Goal: Task Accomplishment & Management: Use online tool/utility

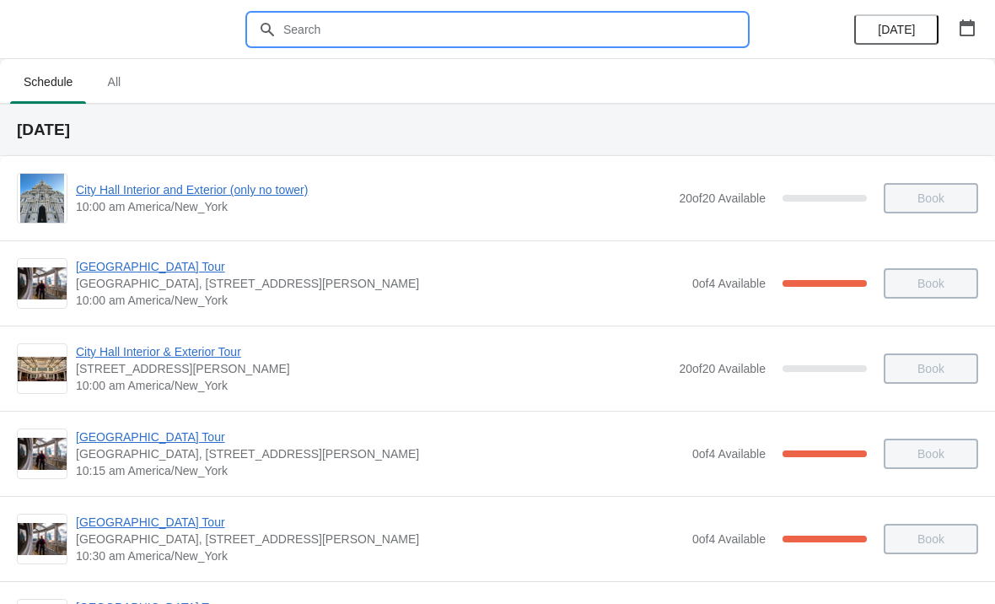
click at [432, 44] on input "text" at bounding box center [515, 29] width 464 height 30
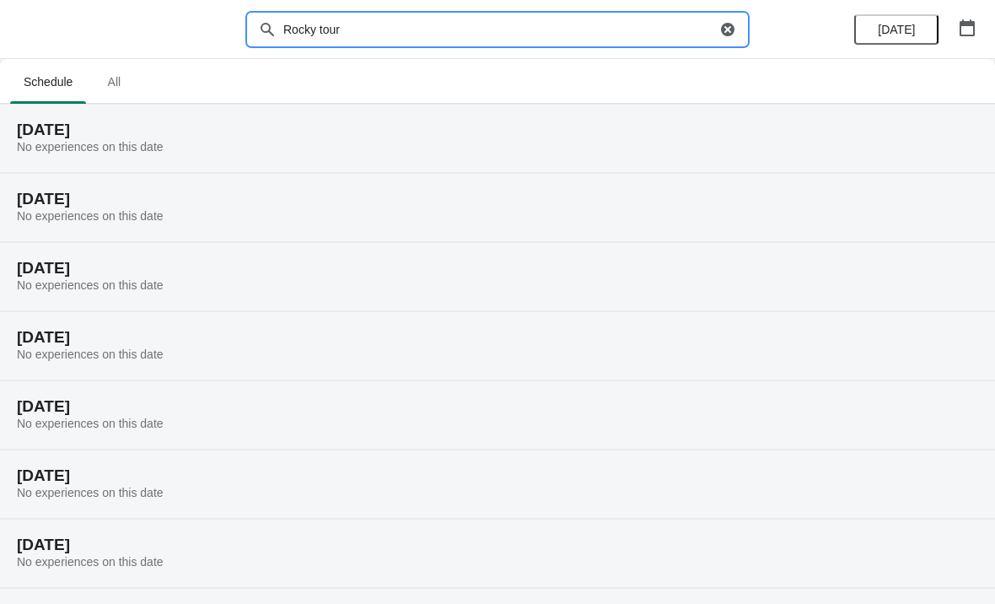
type input "Rocky tour"
click at [129, 148] on span "No experiences on this date" at bounding box center [90, 146] width 147 height 13
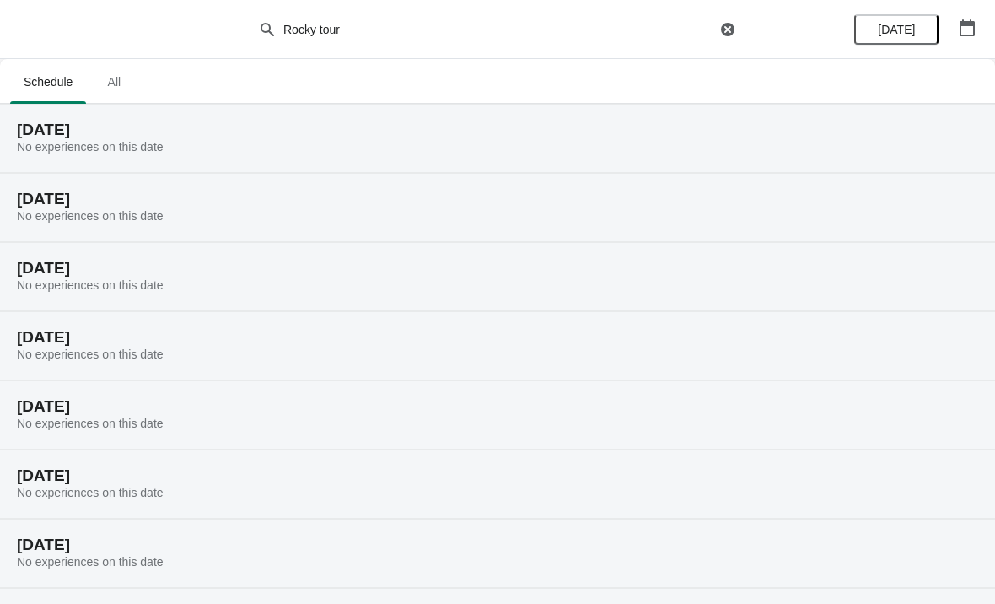
click at [172, 208] on h2 "[DATE]" at bounding box center [498, 199] width 962 height 17
click at [969, 24] on icon "button" at bounding box center [967, 27] width 15 height 17
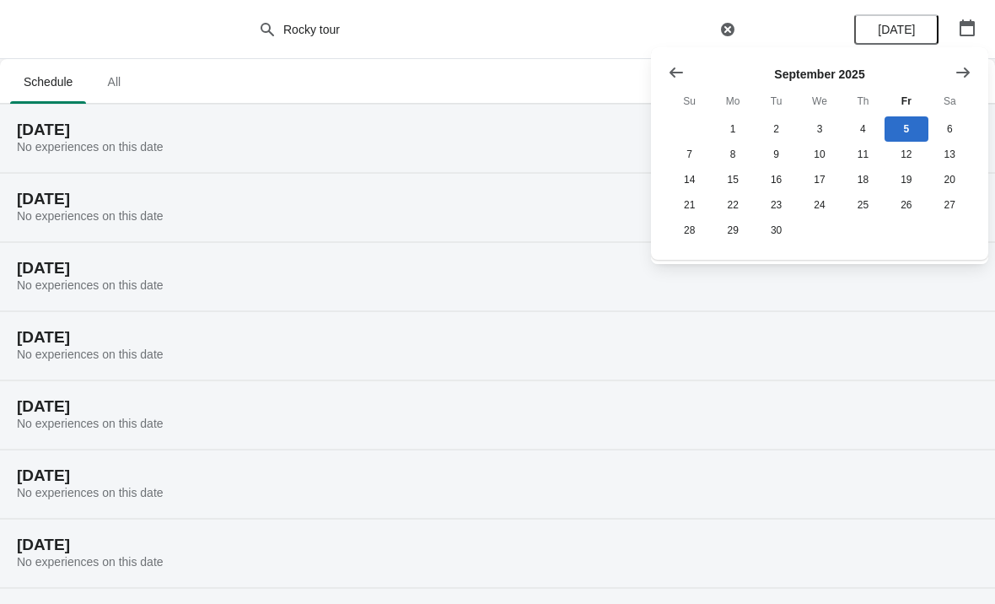
click at [682, 73] on icon "Show previous month, August 2025" at bounding box center [676, 72] width 13 height 10
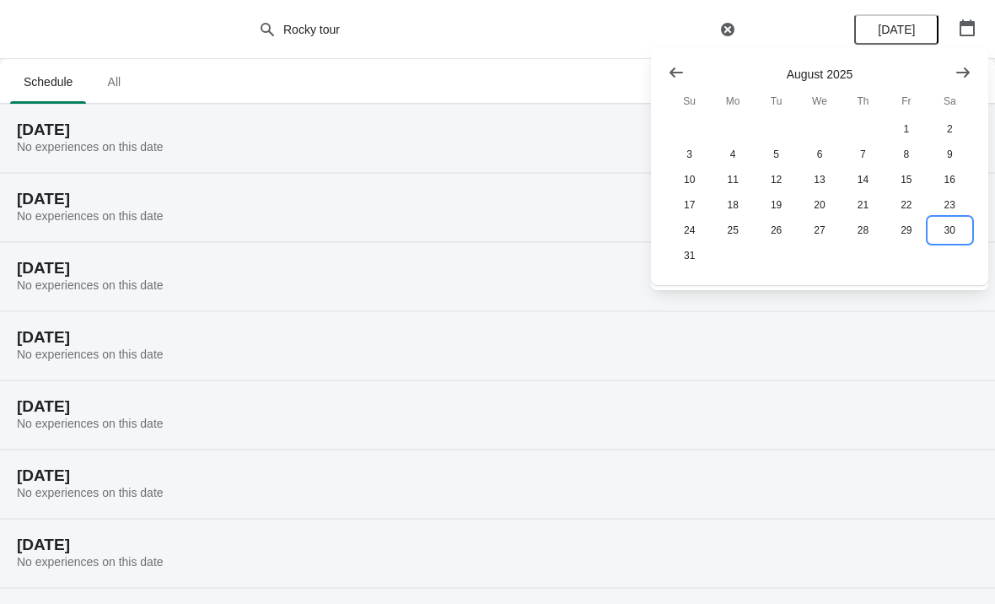
click at [954, 236] on button "30" at bounding box center [950, 230] width 43 height 25
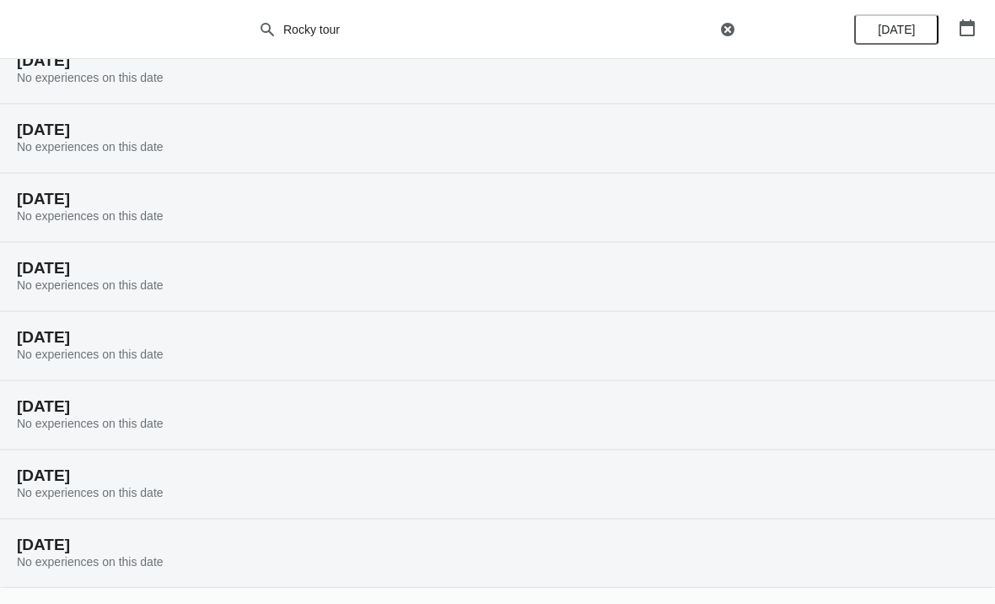
scroll to position [63, 0]
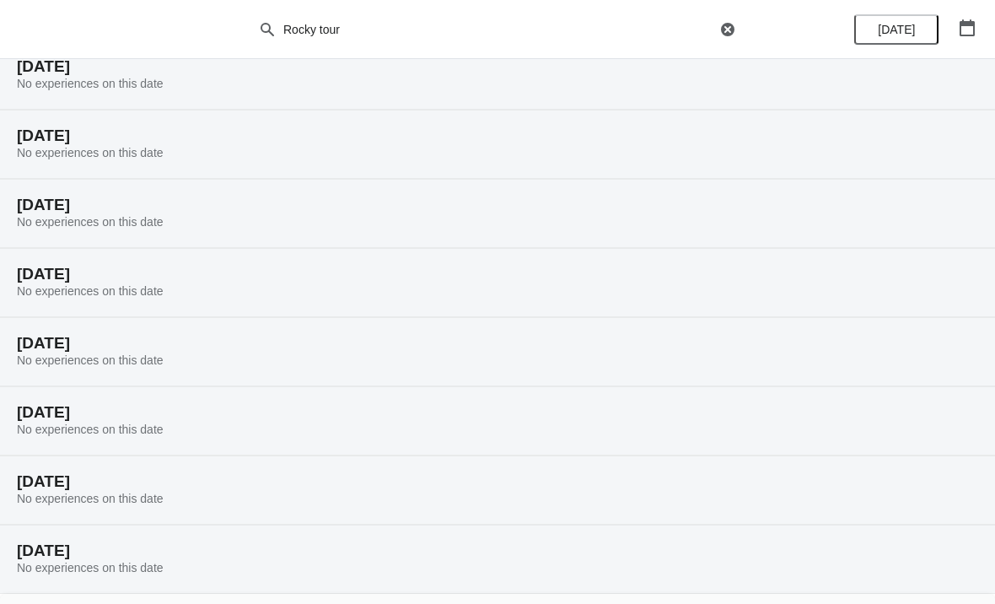
click at [126, 62] on h2 "[DATE]" at bounding box center [498, 66] width 962 height 17
click at [133, 83] on span "No experiences on this date" at bounding box center [90, 83] width 147 height 13
click at [181, 83] on div "[DATE] No experiences on this date" at bounding box center [497, 74] width 995 height 69
click at [140, 107] on div "[DATE] No experiences on this date" at bounding box center [497, 74] width 995 height 69
click at [138, 94] on div "[DATE] No experiences on this date" at bounding box center [497, 74] width 995 height 69
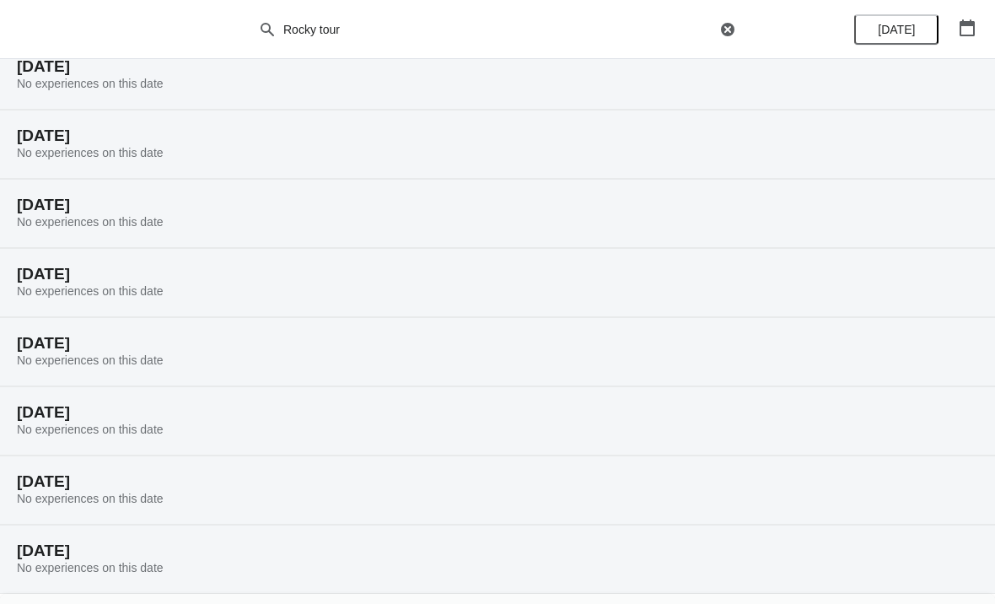
click at [122, 165] on div "[DATE] No experiences on this date" at bounding box center [497, 144] width 995 height 69
click at [175, 581] on div "[DATE] No experiences on this date" at bounding box center [497, 559] width 995 height 69
click at [100, 93] on div "[DATE] No experiences on this date" at bounding box center [497, 74] width 995 height 69
click at [129, 78] on span "No experiences on this date" at bounding box center [90, 83] width 147 height 13
click at [139, 90] on span "No experiences on this date" at bounding box center [90, 83] width 147 height 13
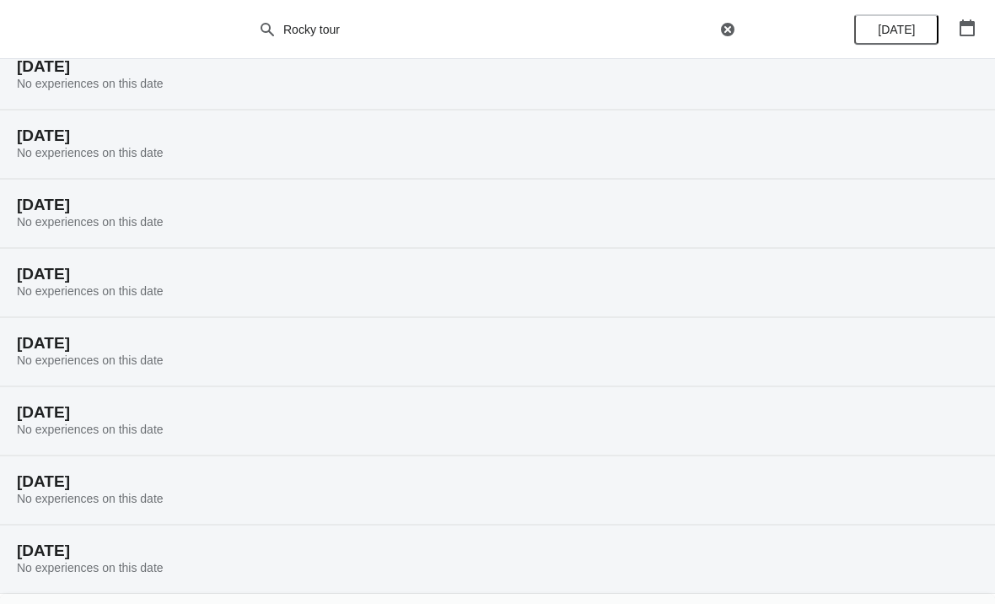
click at [730, 30] on icon "button" at bounding box center [727, 29] width 13 height 13
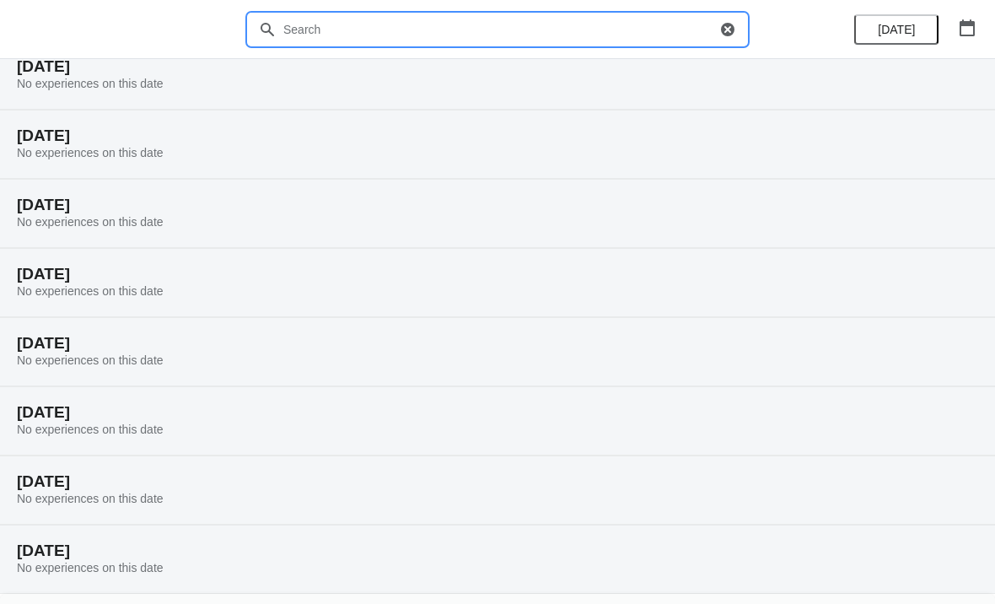
scroll to position [0, 0]
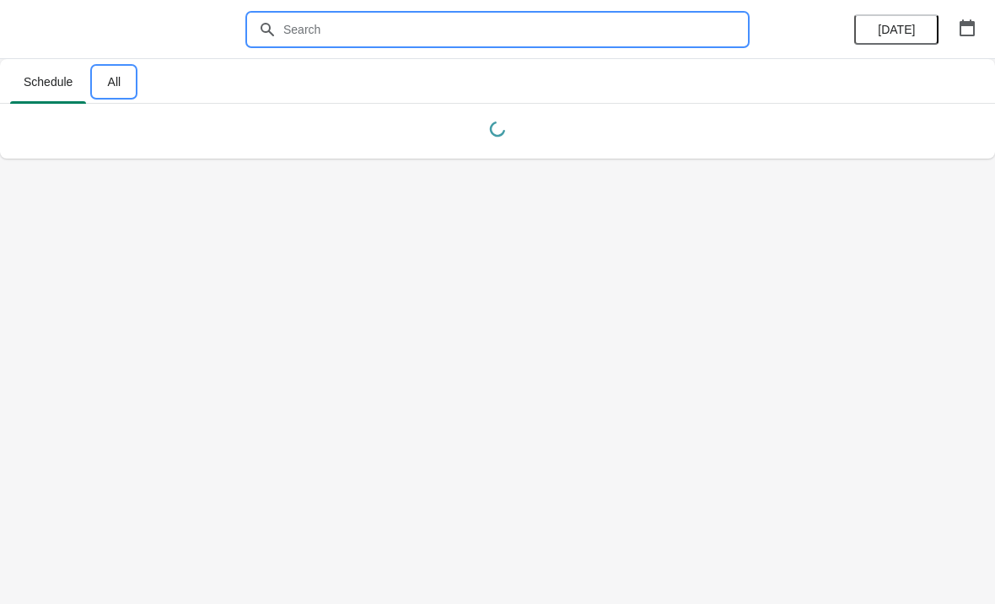
click at [121, 84] on span "All" at bounding box center [114, 82] width 42 height 30
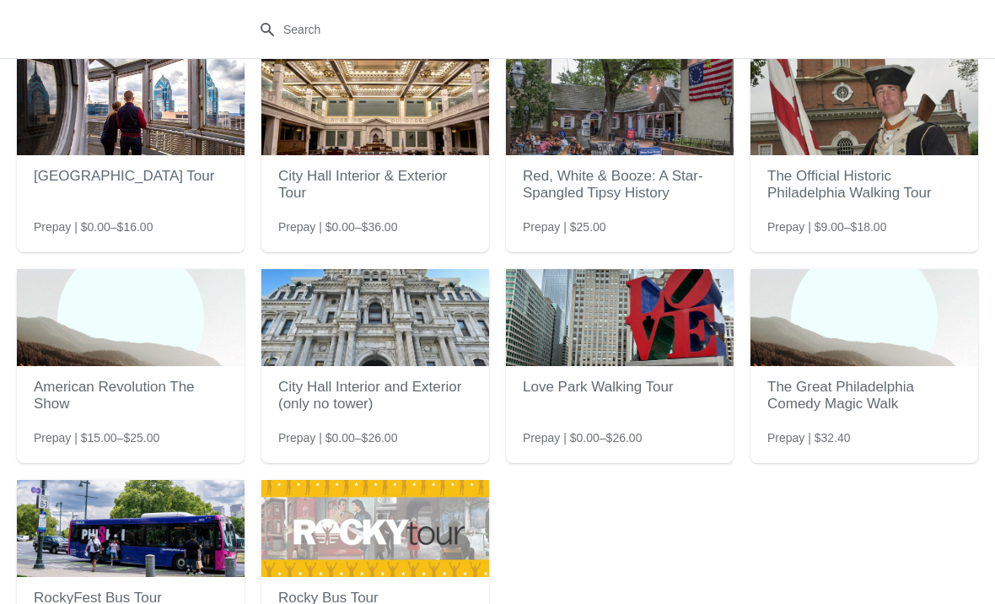
scroll to position [89, 0]
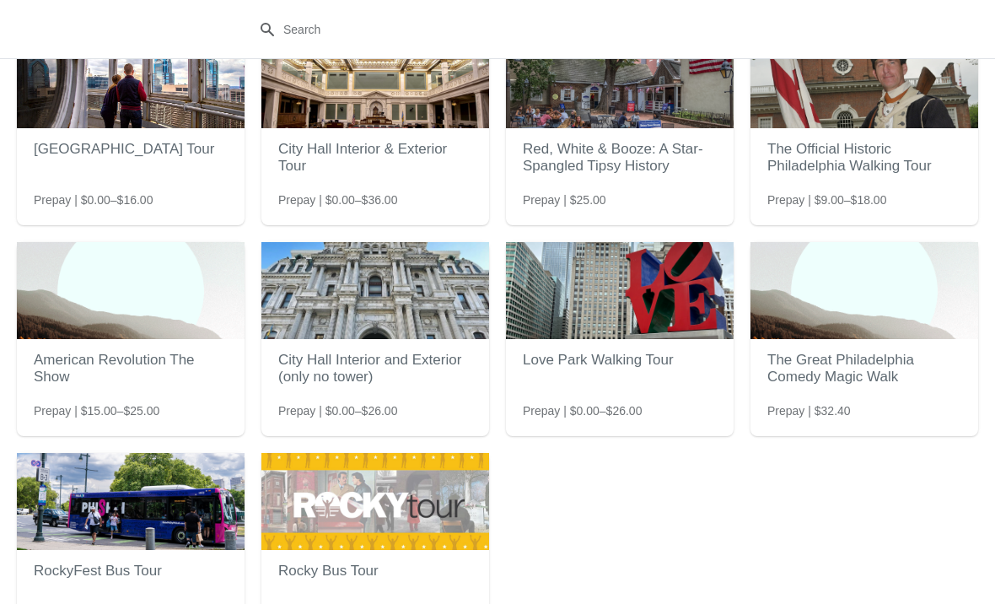
click at [416, 518] on img at bounding box center [376, 501] width 228 height 97
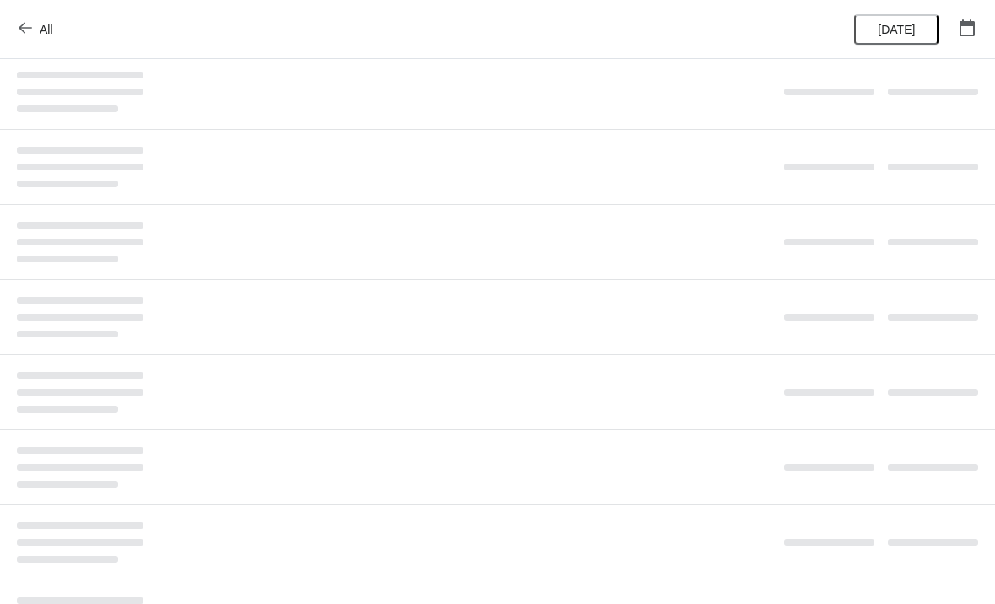
scroll to position [0, 0]
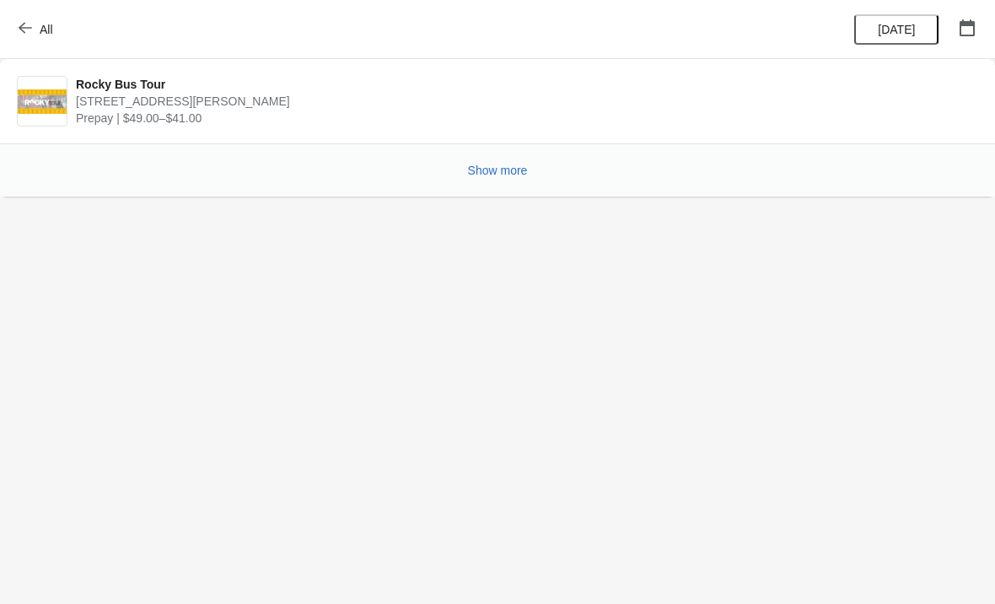
click at [348, 107] on span "[STREET_ADDRESS][PERSON_NAME]" at bounding box center [523, 101] width 894 height 17
click at [222, 108] on span "[STREET_ADDRESS][PERSON_NAME]" at bounding box center [523, 101] width 894 height 17
click at [159, 122] on span "Prepay | $49.00–$41.00" at bounding box center [523, 118] width 894 height 17
click at [490, 179] on button "Show more" at bounding box center [497, 170] width 73 height 30
click at [499, 170] on span "Show more" at bounding box center [498, 170] width 60 height 13
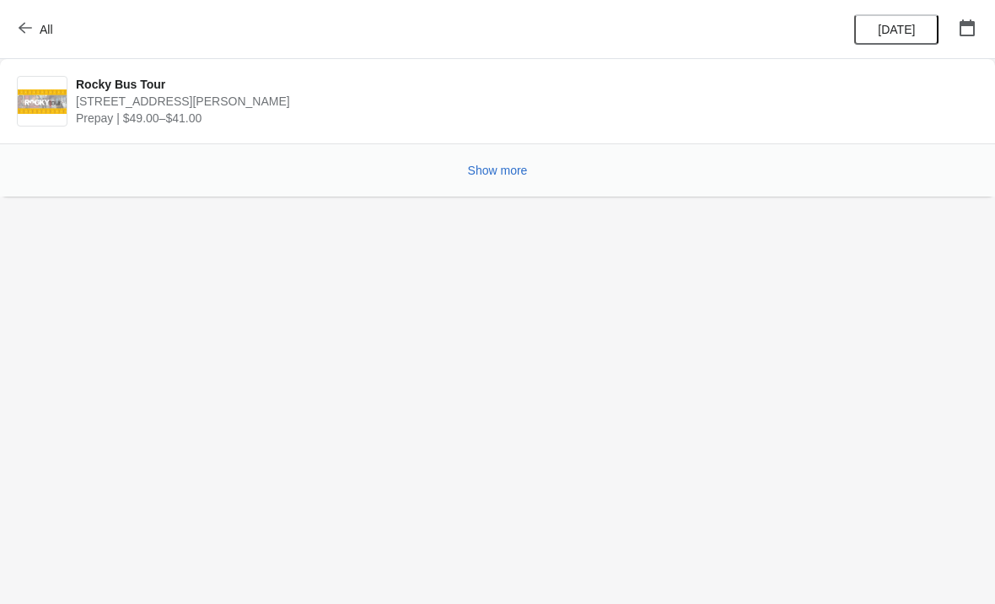
click at [138, 110] on span "Prepay | $49.00–$41.00" at bounding box center [523, 118] width 894 height 17
click at [182, 111] on span "Prepay | $49.00–$41.00" at bounding box center [523, 118] width 894 height 17
click at [182, 98] on span "[STREET_ADDRESS][PERSON_NAME]" at bounding box center [523, 101] width 894 height 17
click at [170, 104] on span "[STREET_ADDRESS][PERSON_NAME]" at bounding box center [523, 101] width 894 height 17
click at [175, 111] on span "Prepay | $49.00–$41.00" at bounding box center [523, 118] width 894 height 17
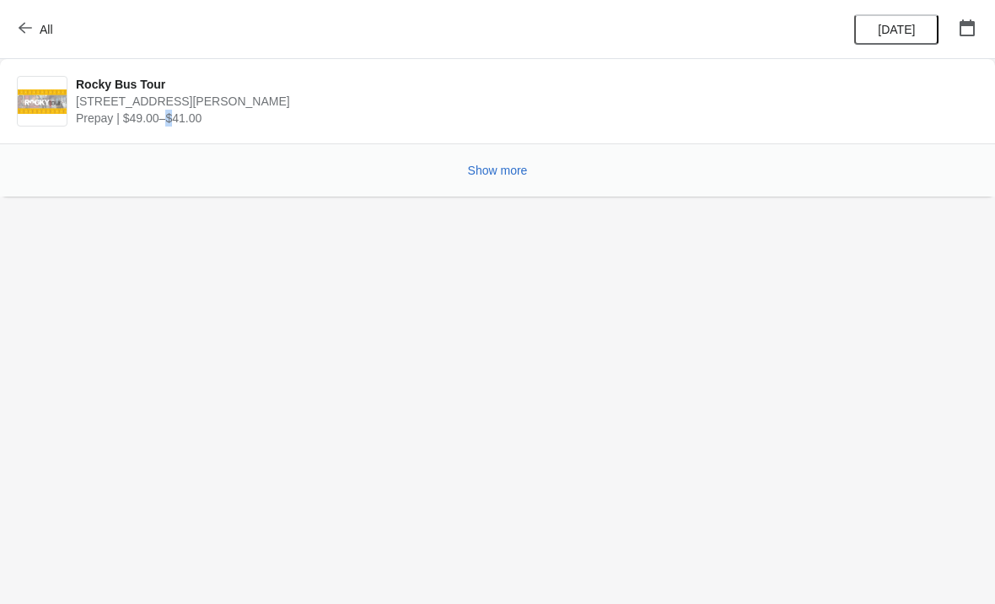
click at [186, 121] on span "Prepay | $49.00–$41.00" at bounding box center [523, 118] width 894 height 17
click at [114, 103] on span "[STREET_ADDRESS][PERSON_NAME]" at bounding box center [523, 101] width 894 height 17
click at [57, 100] on img at bounding box center [42, 101] width 49 height 24
click at [341, 390] on body "All Rocky Bus Tour [STREET_ADDRESS][PERSON_NAME] Prepay | $49.00–$41.00 Show mo…" at bounding box center [497, 302] width 995 height 604
click at [914, 21] on button "[DATE]" at bounding box center [897, 29] width 84 height 30
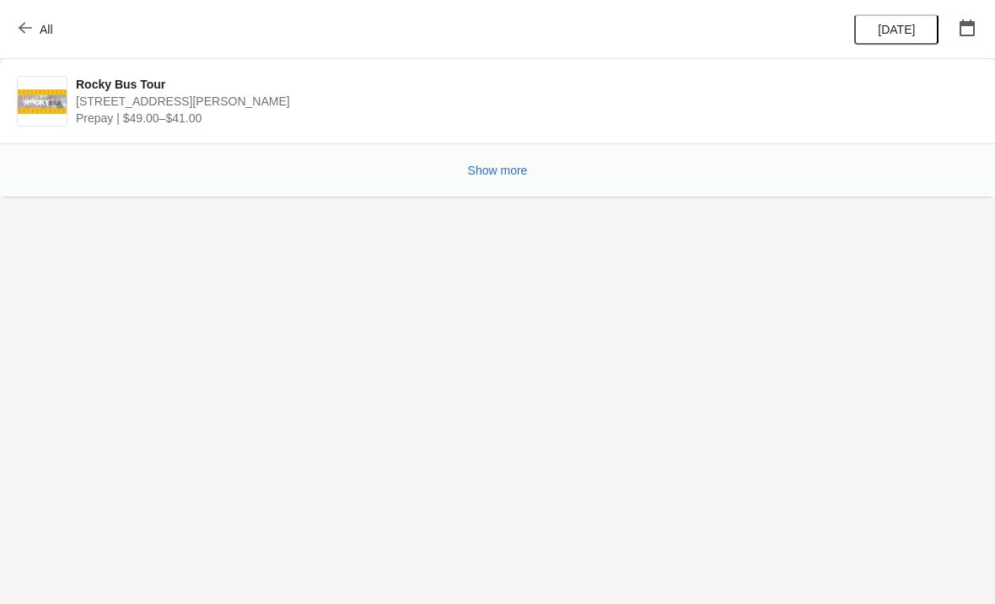
click at [24, 30] on icon "button" at bounding box center [25, 27] width 13 height 13
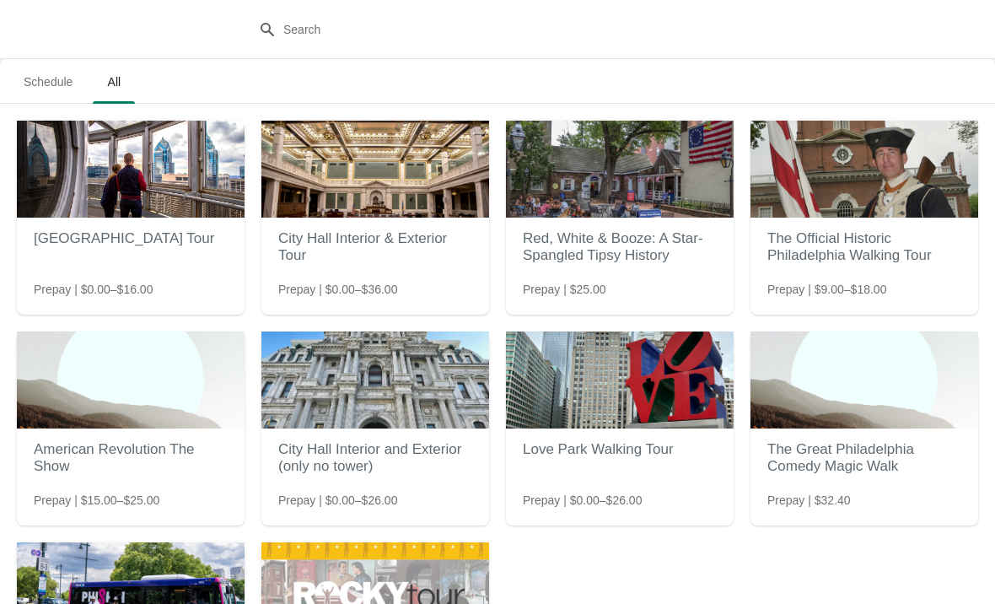
click at [419, 567] on img at bounding box center [376, 590] width 228 height 97
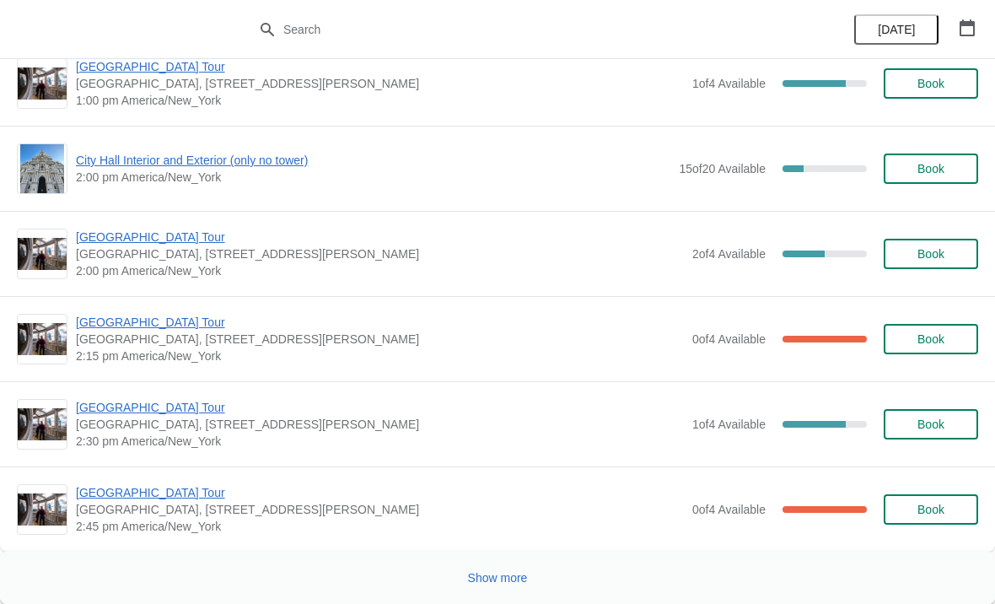
scroll to position [9968, 0]
click at [512, 573] on span "Show more" at bounding box center [498, 577] width 60 height 13
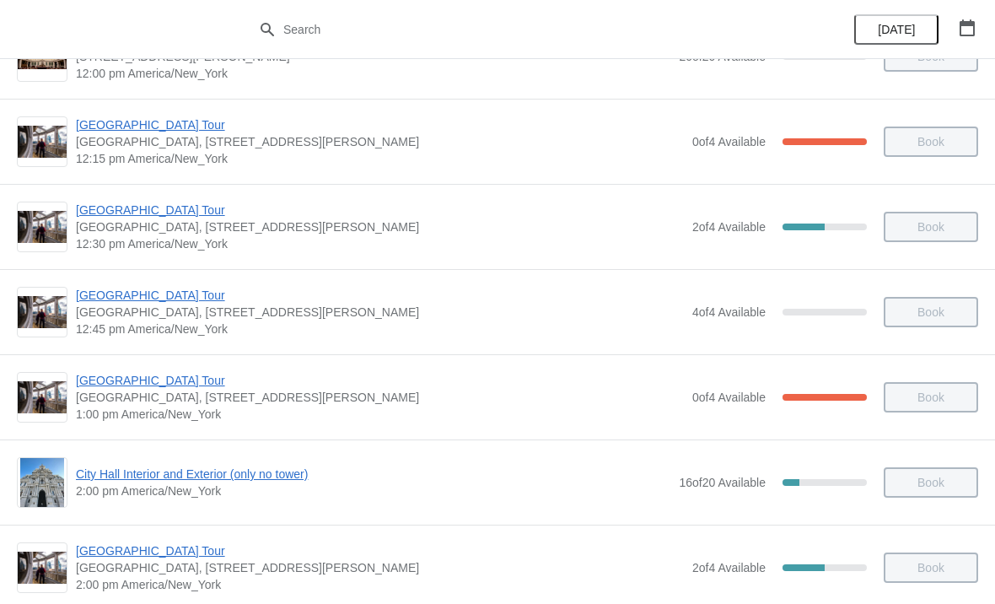
scroll to position [693, 0]
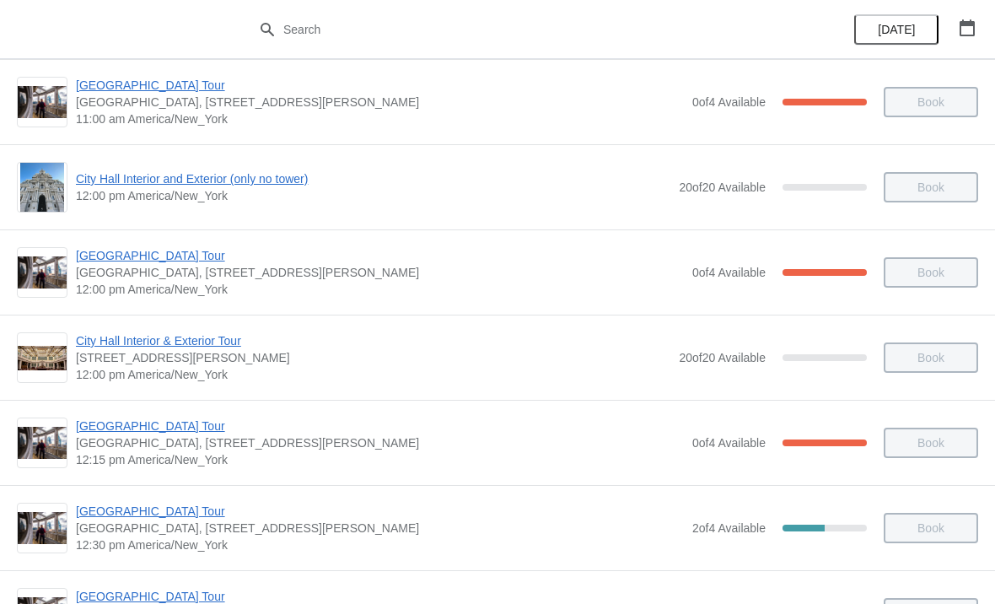
click at [877, 30] on span "[DATE]" at bounding box center [897, 29] width 54 height 13
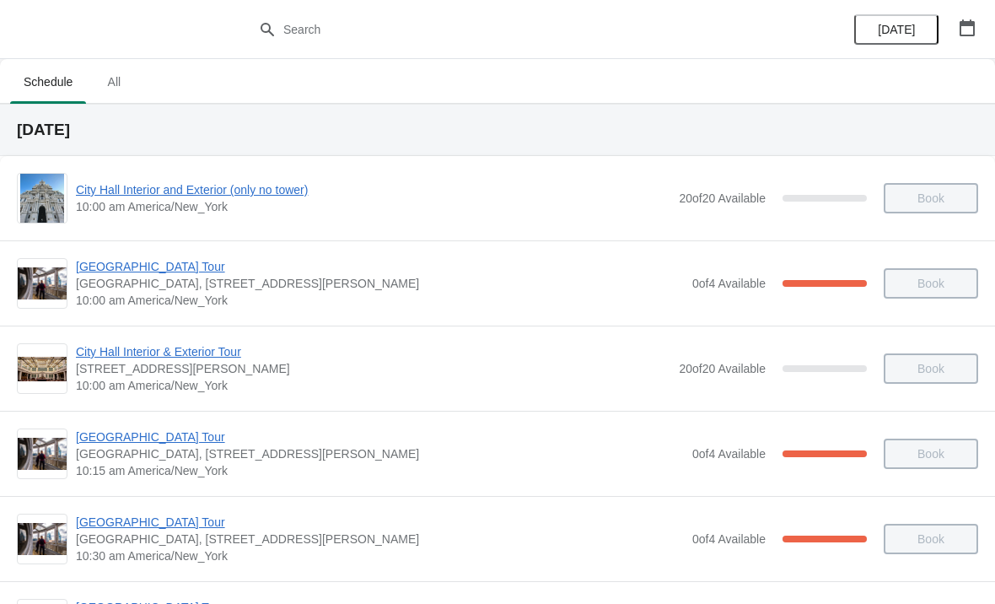
click at [961, 21] on icon "button" at bounding box center [967, 27] width 15 height 17
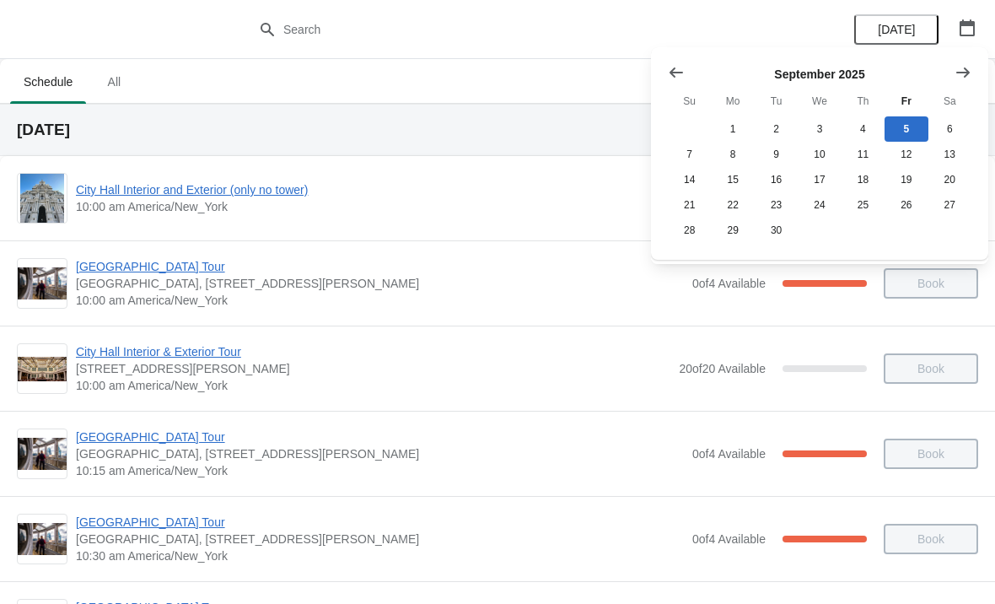
click at [680, 73] on icon "Show previous month, August 2025" at bounding box center [676, 72] width 13 height 10
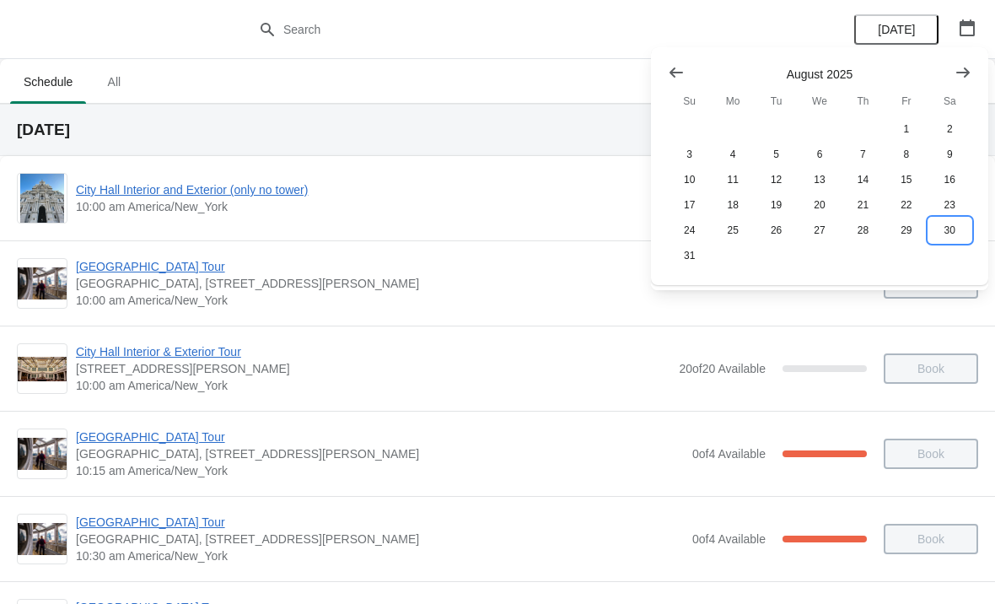
click at [952, 230] on button "30" at bounding box center [950, 230] width 43 height 25
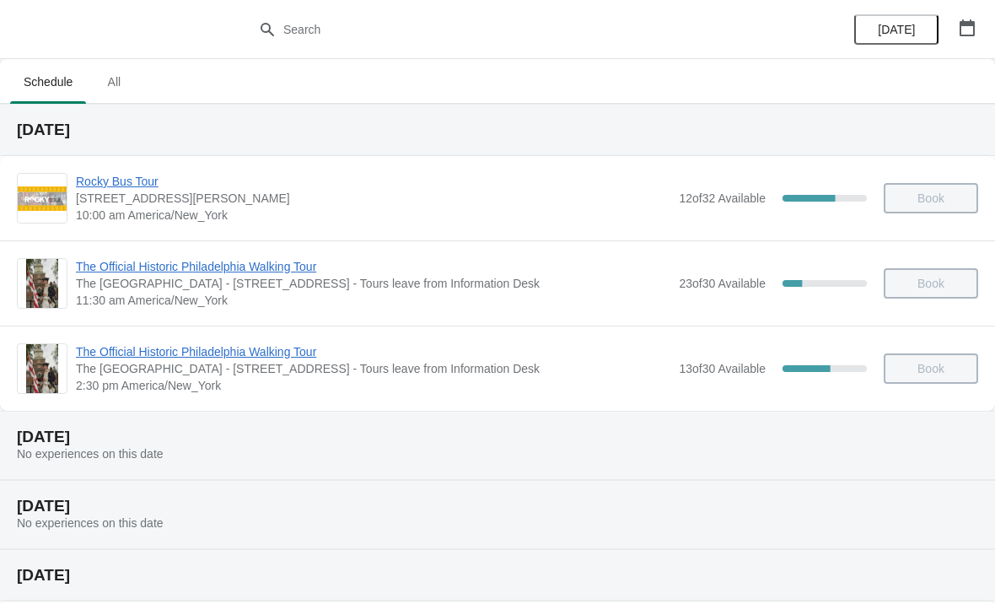
click at [138, 187] on span "Rocky Bus Tour" at bounding box center [373, 181] width 595 height 17
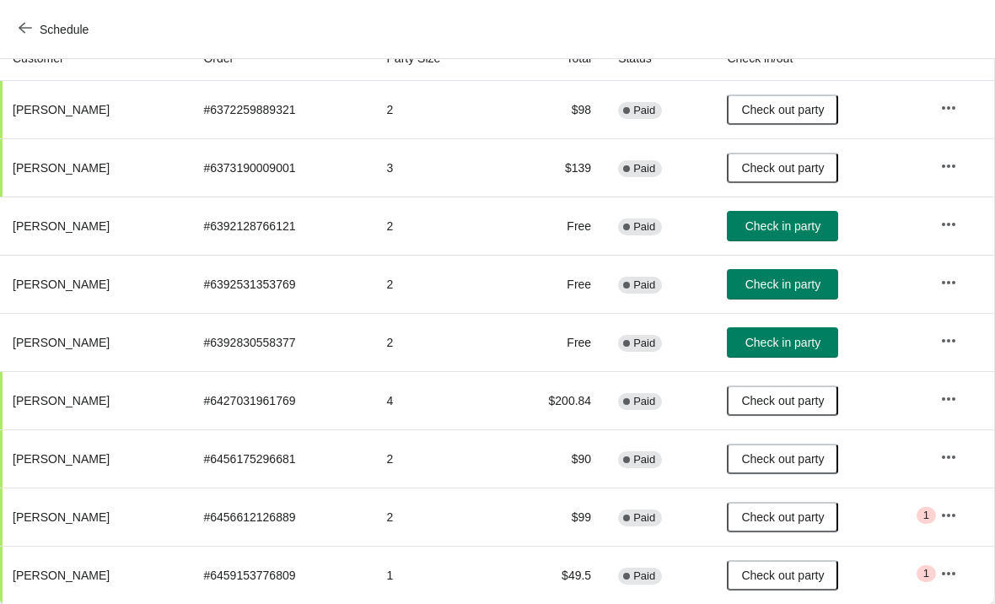
scroll to position [199, 1]
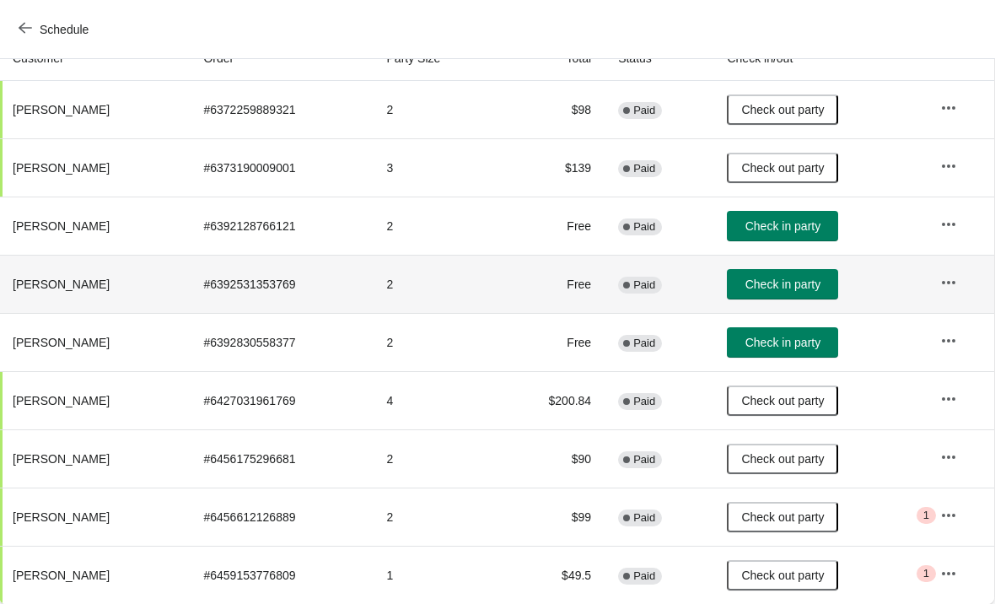
click at [87, 285] on span "Brittney Scurry" at bounding box center [61, 284] width 97 height 13
click at [335, 281] on td "# 6392531353769" at bounding box center [281, 284] width 183 height 58
click at [953, 272] on button "button" at bounding box center [949, 282] width 30 height 30
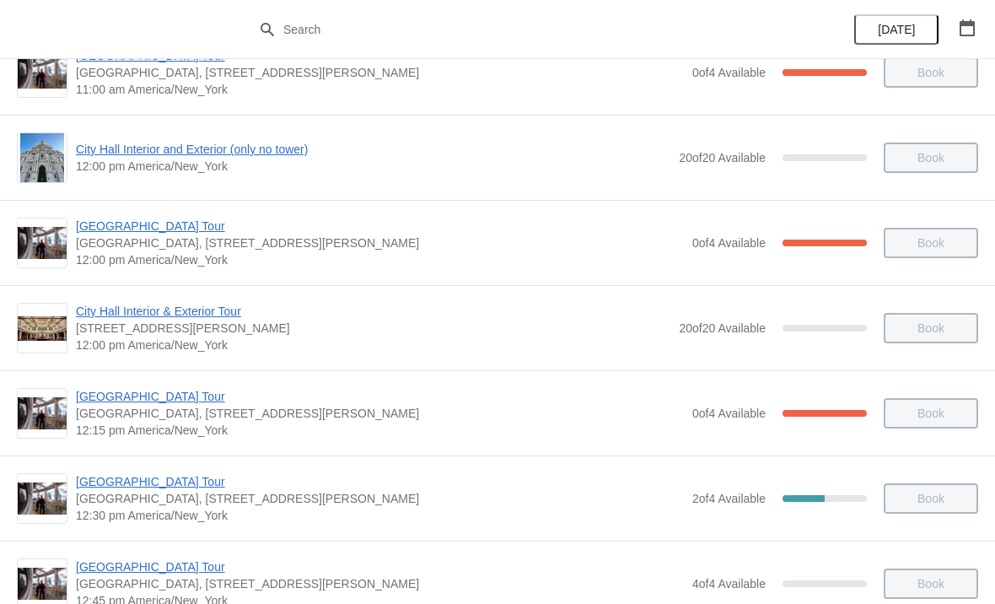
scroll to position [720, 0]
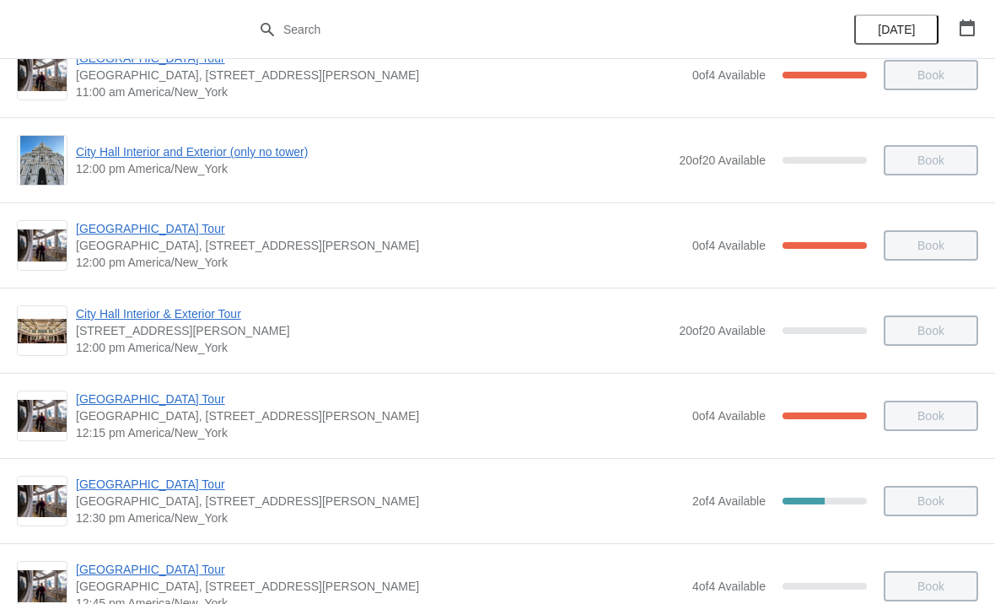
click at [961, 31] on icon "button" at bounding box center [967, 27] width 15 height 17
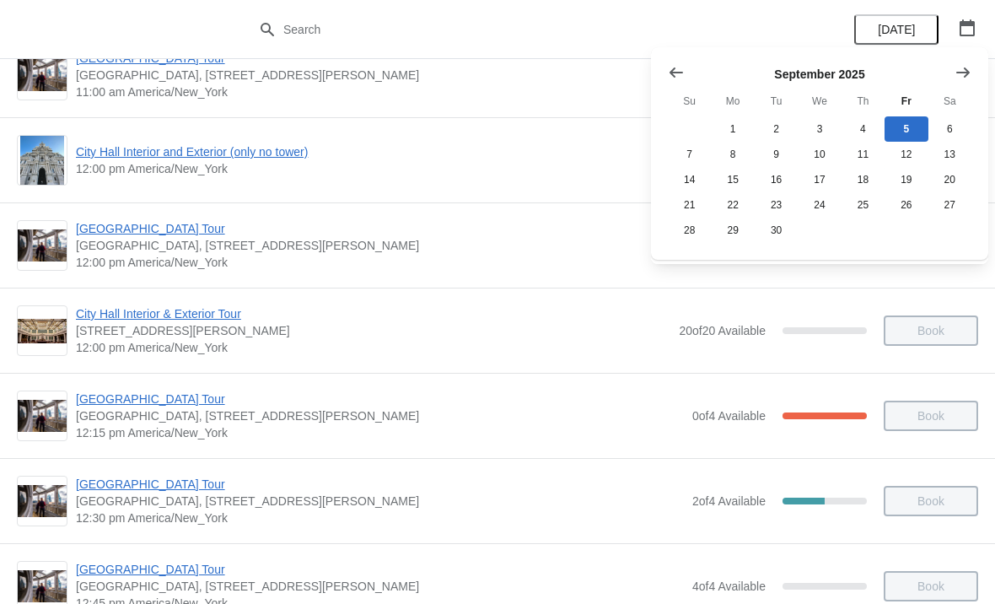
click at [680, 74] on icon "Show previous month, August 2025" at bounding box center [676, 72] width 17 height 17
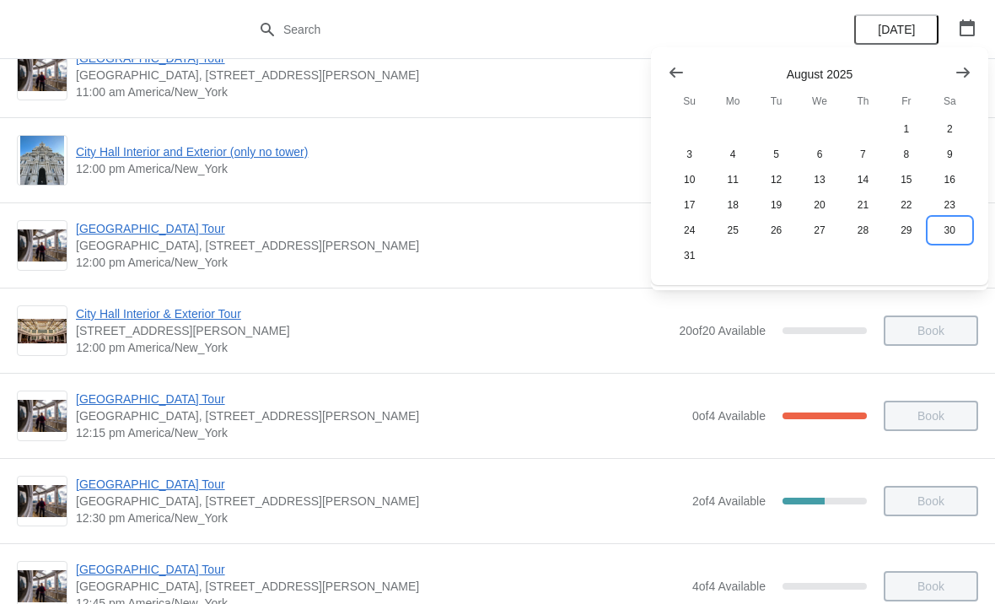
click at [947, 242] on button "30" at bounding box center [950, 230] width 43 height 25
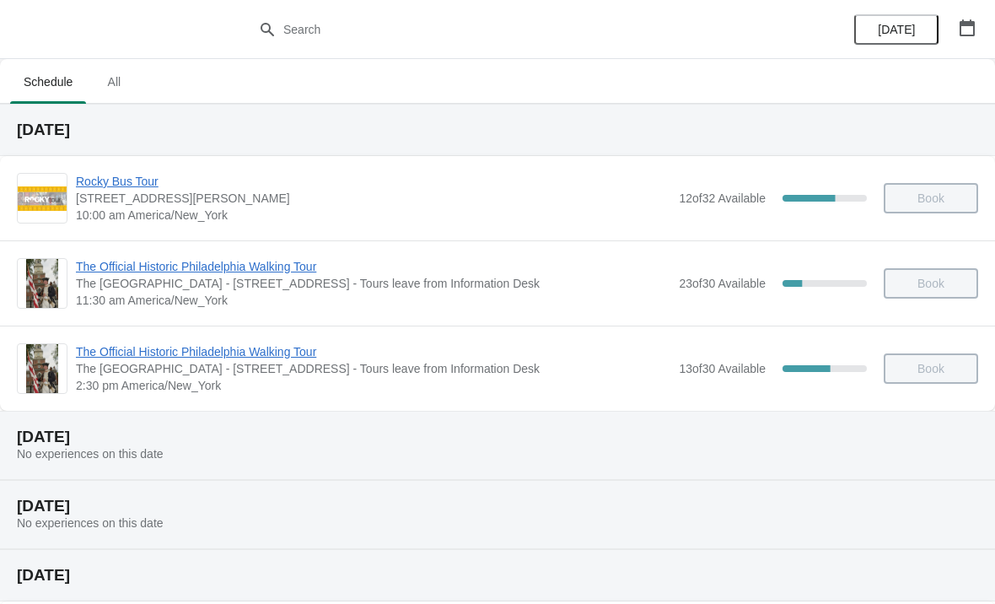
click at [345, 212] on span "10:00 am America/New_York" at bounding box center [373, 215] width 595 height 17
click at [152, 187] on span "Rocky Bus Tour" at bounding box center [373, 181] width 595 height 17
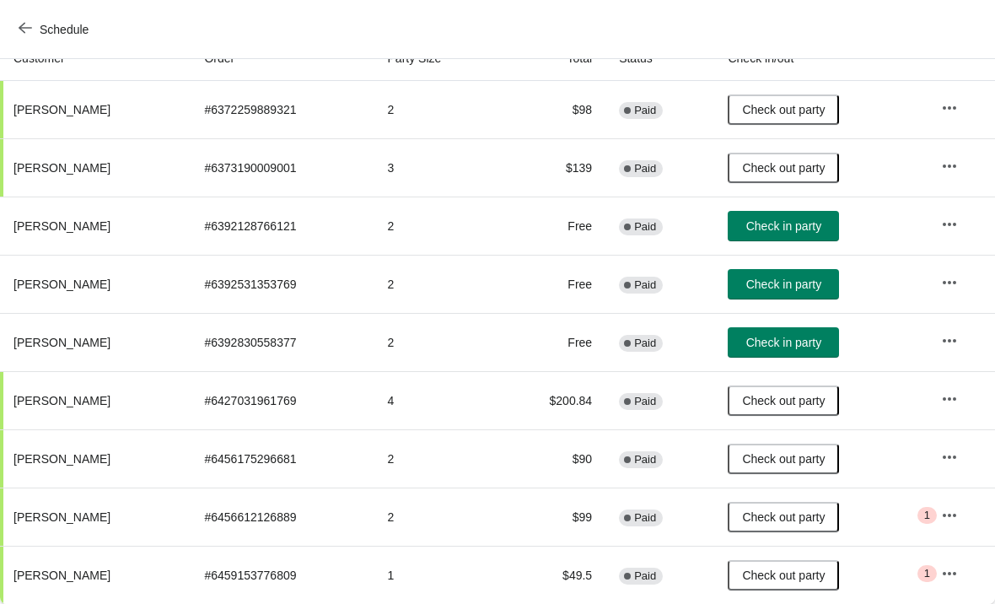
scroll to position [199, 0]
click at [955, 343] on icon "button" at bounding box center [949, 340] width 17 height 17
